Goal: Task Accomplishment & Management: Use online tool/utility

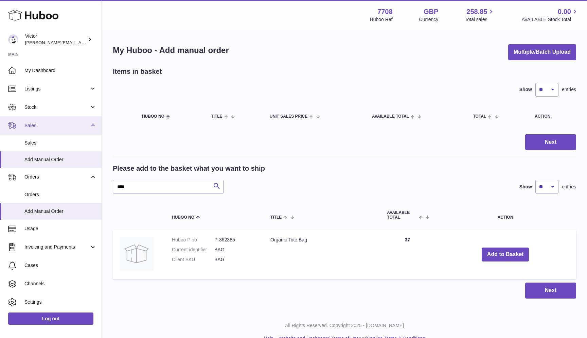
type input "****"
click at [44, 125] on span "Sales" at bounding box center [56, 125] width 65 height 6
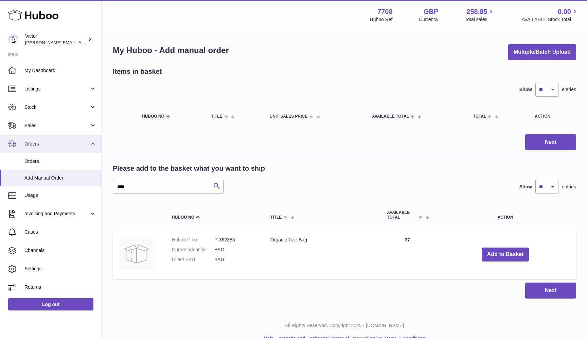
click at [40, 144] on span "Orders" at bounding box center [56, 144] width 65 height 6
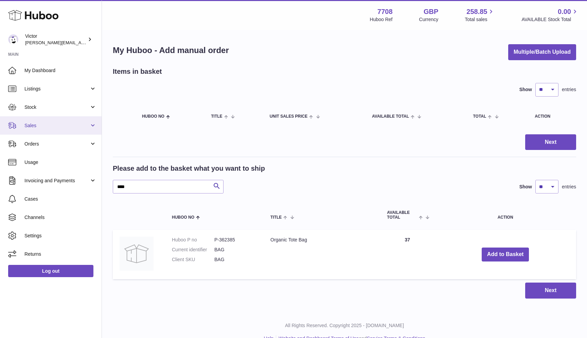
click at [41, 124] on span "Sales" at bounding box center [56, 125] width 65 height 6
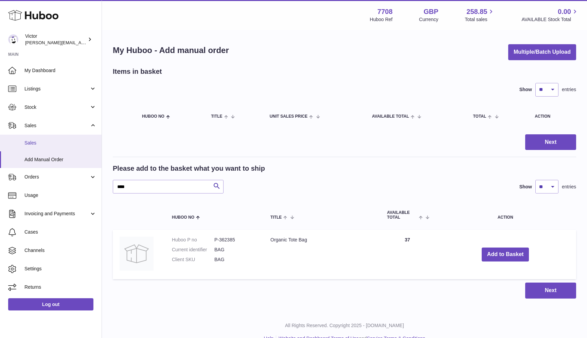
click at [36, 143] on span "Sales" at bounding box center [60, 143] width 72 height 6
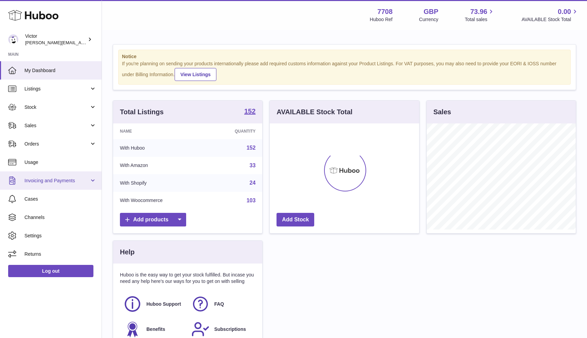
scroll to position [106, 150]
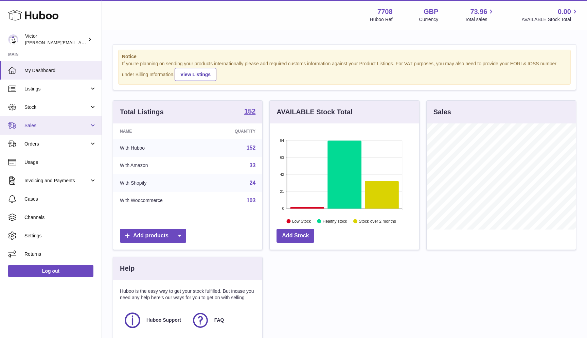
click at [35, 123] on span "Sales" at bounding box center [56, 125] width 65 height 6
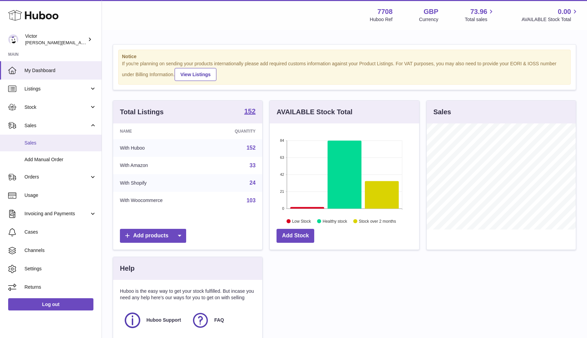
click at [32, 138] on link "Sales" at bounding box center [51, 143] width 102 height 17
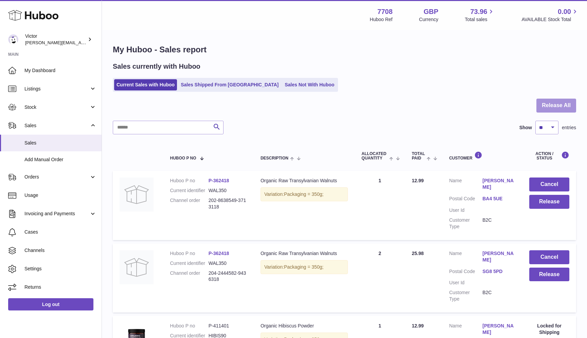
click at [548, 105] on button "Release All" at bounding box center [557, 106] width 40 height 14
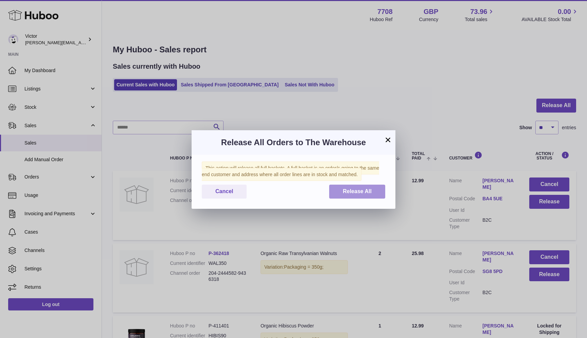
click at [335, 195] on button "Release All" at bounding box center [357, 192] width 56 height 14
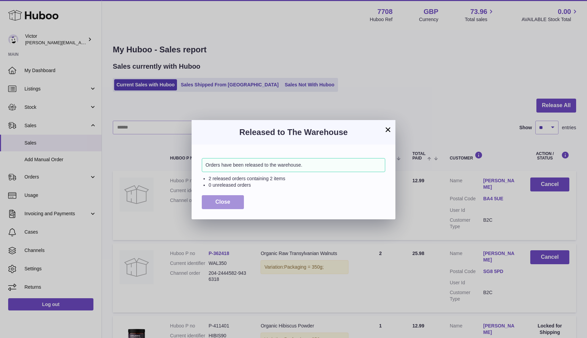
click at [206, 207] on button "Close" at bounding box center [223, 202] width 42 height 14
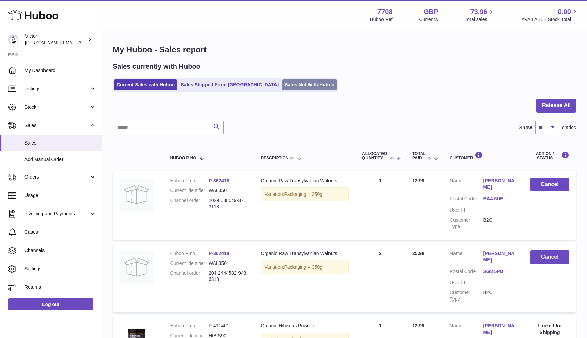
click at [296, 88] on link "Sales Not With Huboo" at bounding box center [309, 84] width 54 height 11
